Goal: Complete application form: Complete application form

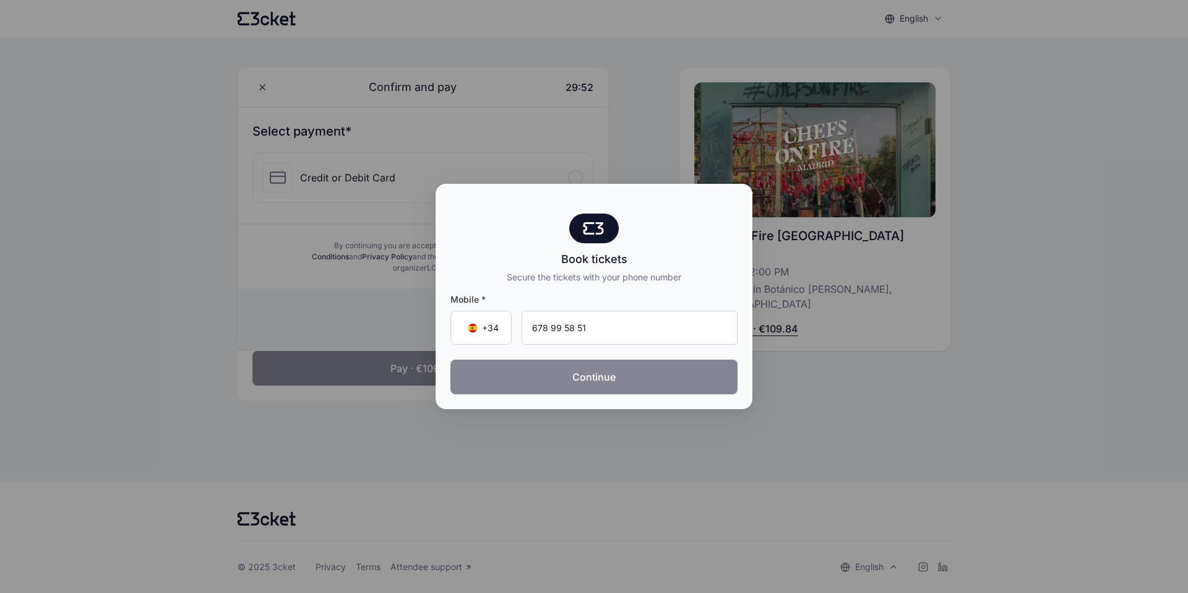
type input "678 99 58 51"
click at [613, 380] on button "Continue" at bounding box center [593, 376] width 287 height 35
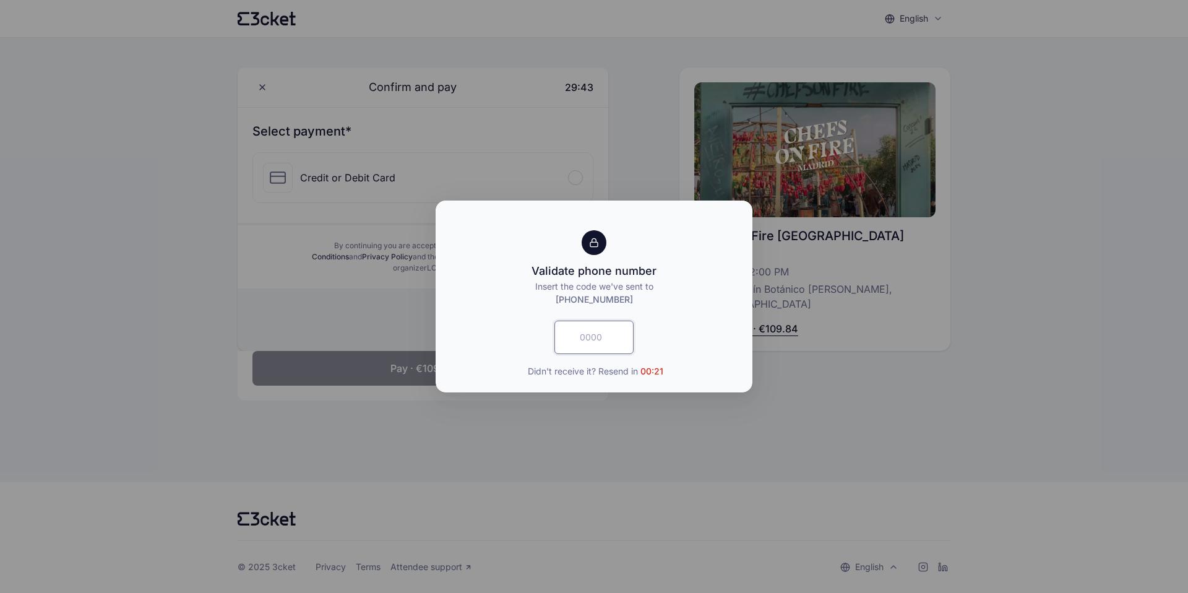
click at [594, 342] on input "text" at bounding box center [593, 336] width 79 height 33
type input "1711"
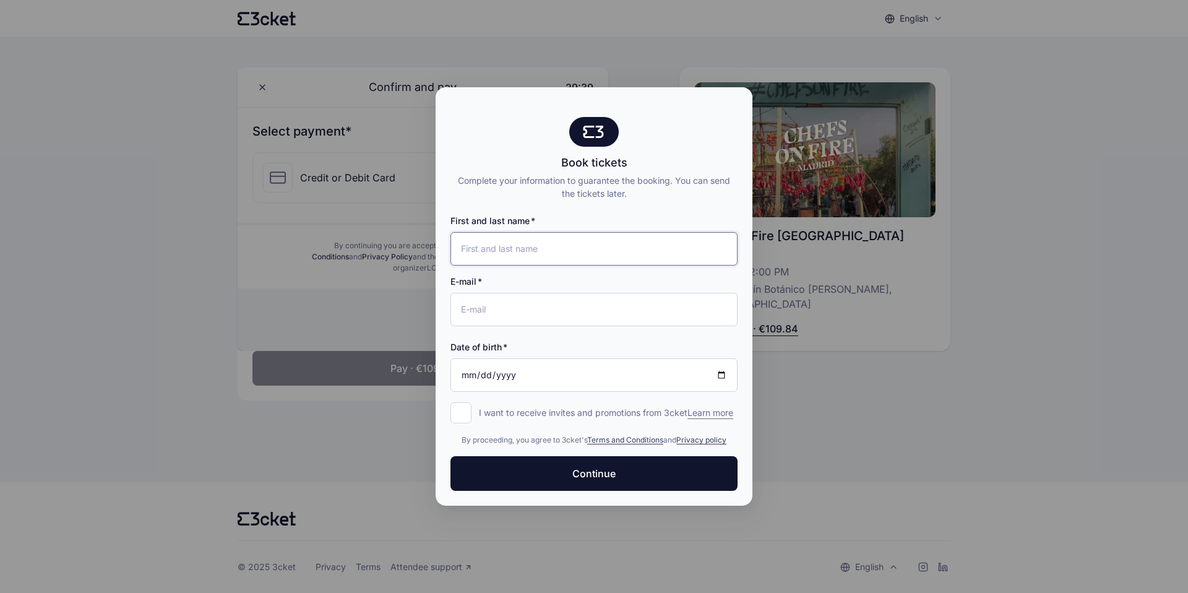
click at [541, 242] on input "First and last name" at bounding box center [593, 248] width 287 height 33
type input "[PERSON_NAME]"
type input "[EMAIL_ADDRESS][DOMAIN_NAME]"
click at [462, 375] on input "Date of birth" at bounding box center [593, 374] width 287 height 33
type input "[DATE]"
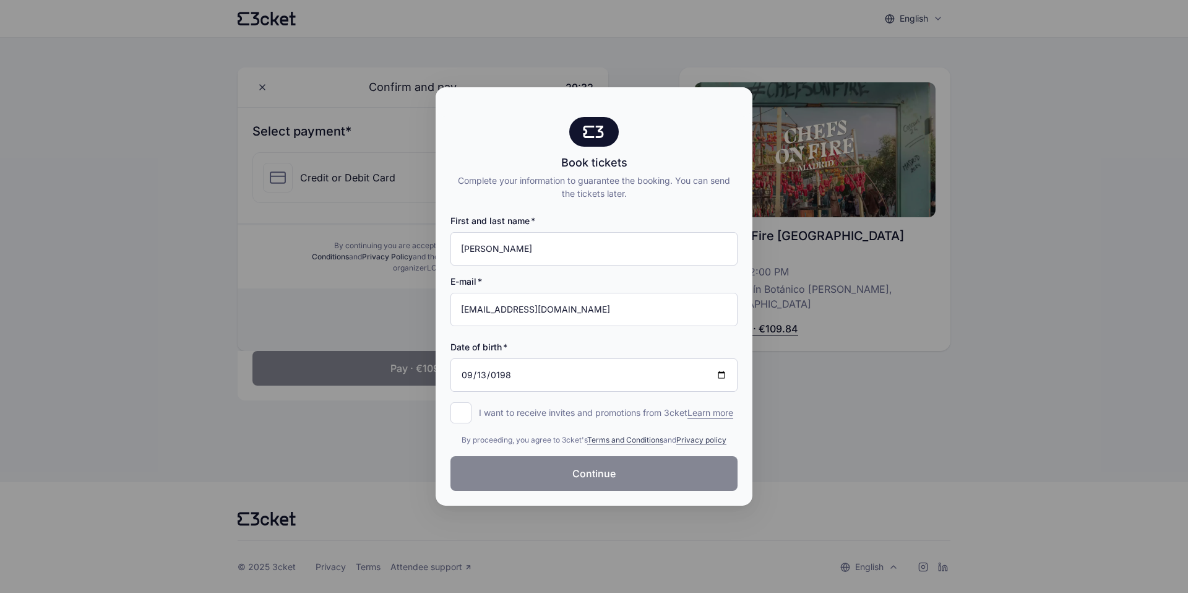
click at [570, 474] on button "Continue" at bounding box center [593, 473] width 287 height 35
click at [465, 406] on input "I want to receive invites and promotions from 3cket Learn more form.register.op…" at bounding box center [460, 412] width 21 height 21
checkbox input "true"
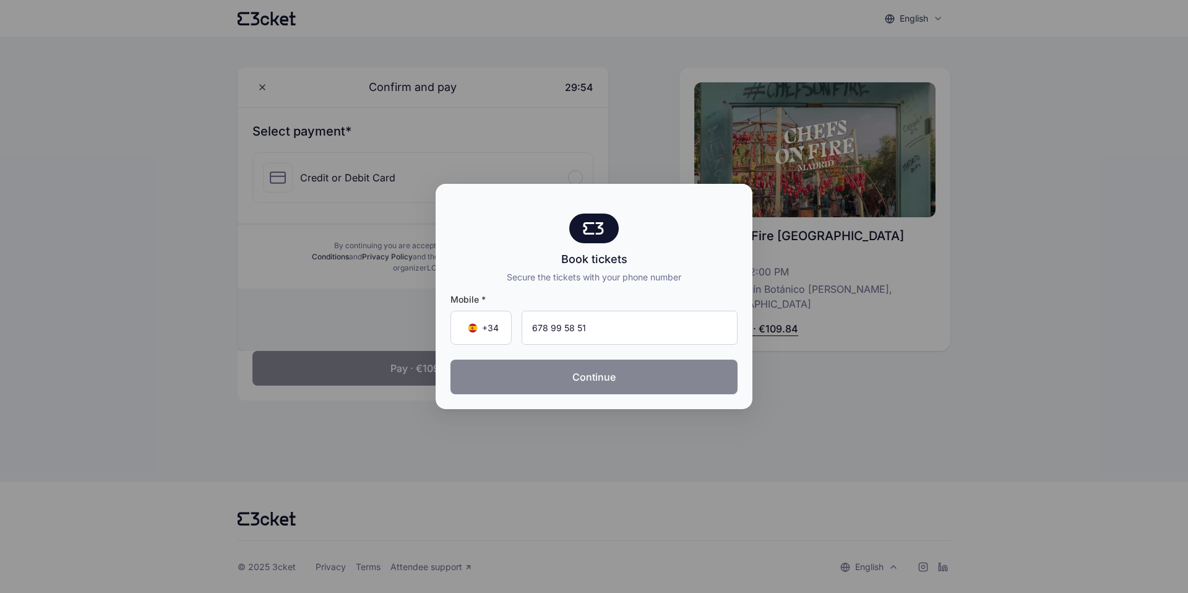
type input "678 99 58 51"
click at [629, 382] on button "Continue" at bounding box center [593, 376] width 287 height 35
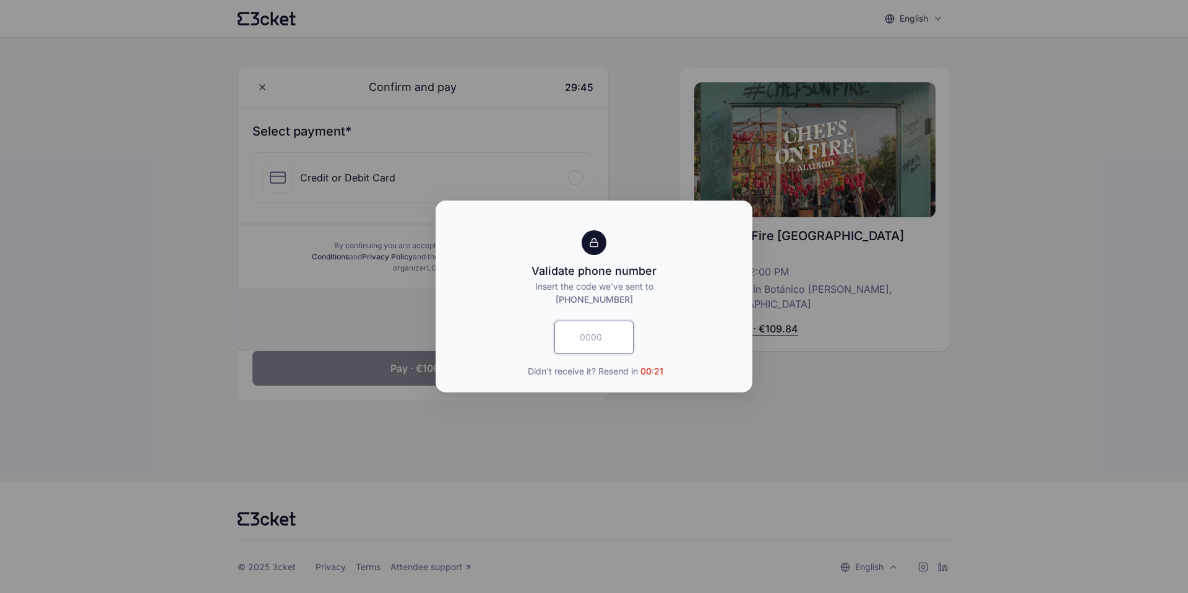
click at [613, 340] on input "text" at bounding box center [593, 336] width 79 height 33
type input "7746"
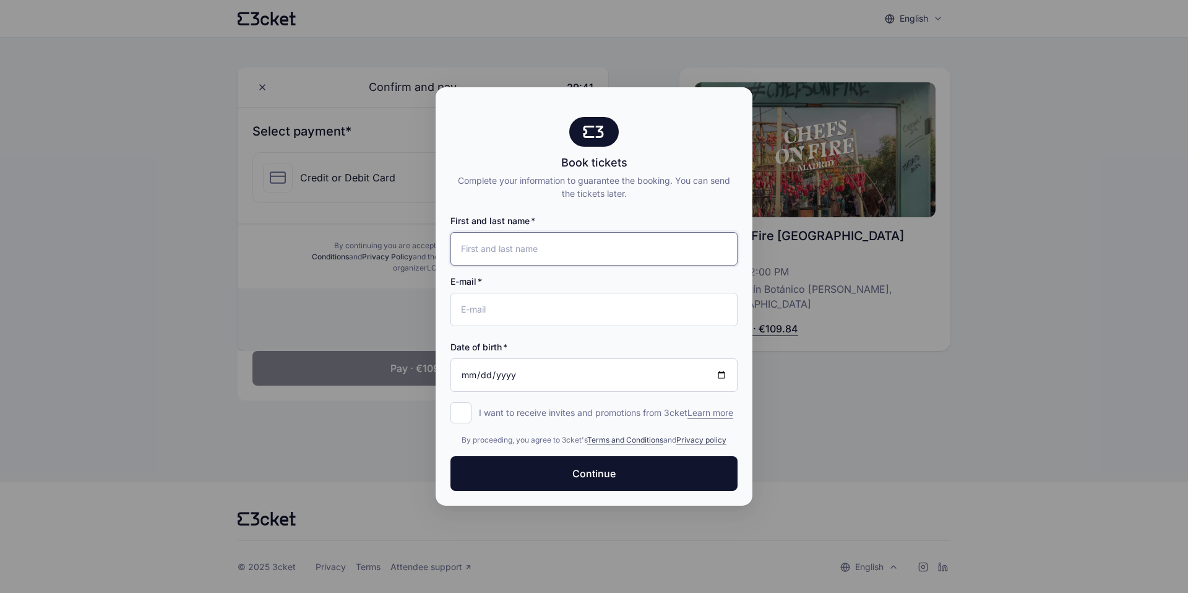
click at [544, 236] on input "First and last name" at bounding box center [593, 248] width 287 height 33
type input "[PERSON_NAME]"
type input "[EMAIL_ADDRESS][DOMAIN_NAME]"
click at [463, 370] on input "Date of birth" at bounding box center [593, 374] width 287 height 33
type input "[DATE]"
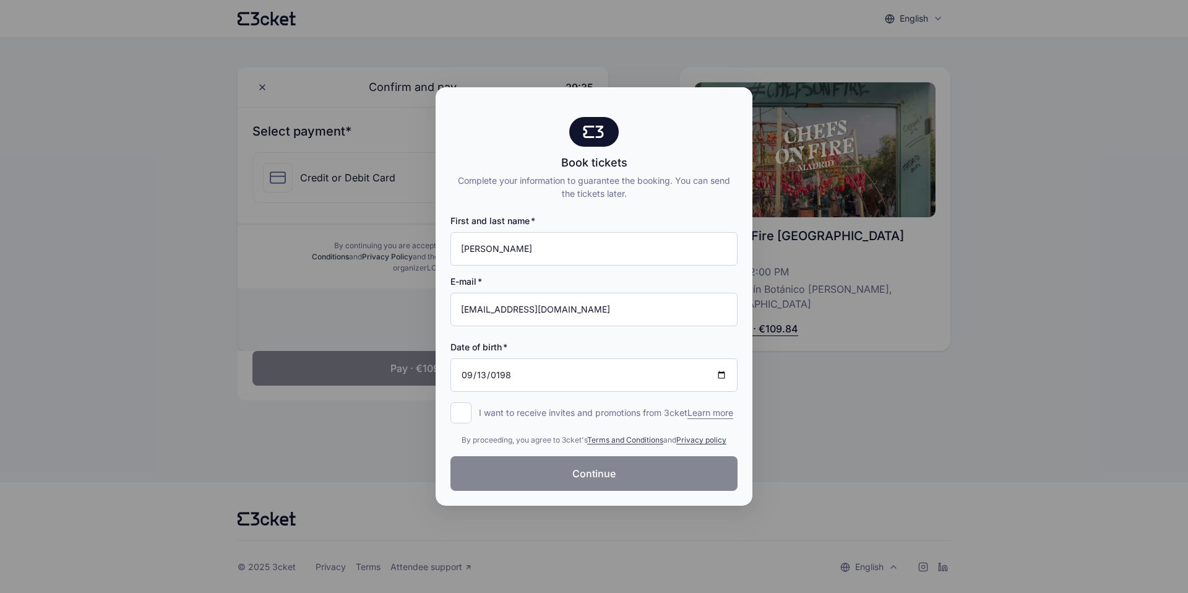
click at [531, 480] on button "Continue" at bounding box center [593, 473] width 287 height 35
